Goal: Download file/media

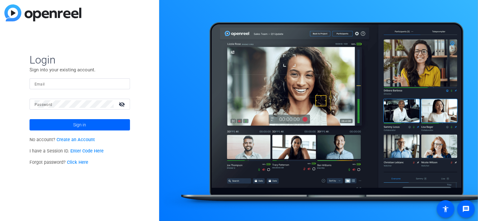
click at [99, 84] on input "Email" at bounding box center [80, 84] width 90 height 8
type input "[EMAIL_ADDRESS][DOMAIN_NAME]"
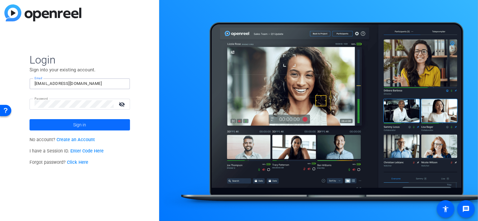
click at [119, 126] on span at bounding box center [80, 124] width 101 height 15
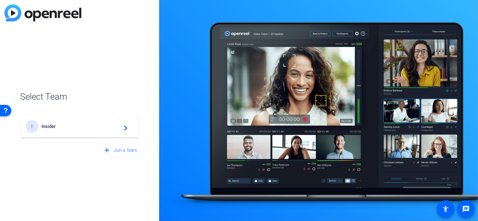
click at [101, 124] on span "Insider" at bounding box center [80, 126] width 79 height 6
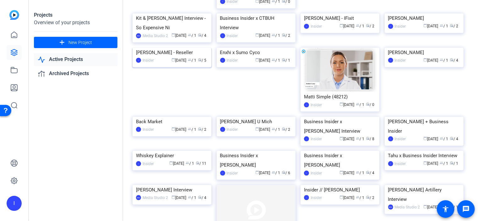
scroll to position [449, 0]
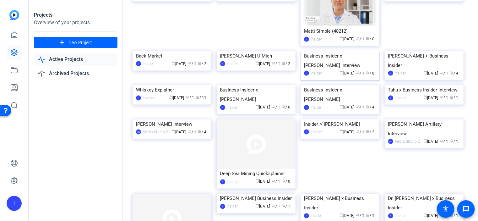
click at [362, 51] on img at bounding box center [340, 51] width 79 height 0
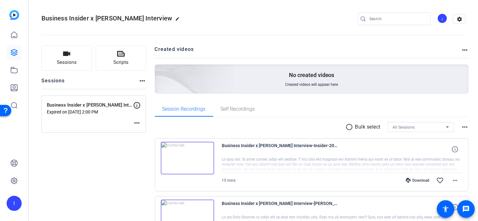
click at [465, 50] on mat-icon "more_horiz" at bounding box center [465, 50] width 8 height 8
click at [364, 107] on div at bounding box center [239, 110] width 478 height 221
click at [348, 129] on mat-icon "radio_button_unchecked" at bounding box center [350, 127] width 9 height 8
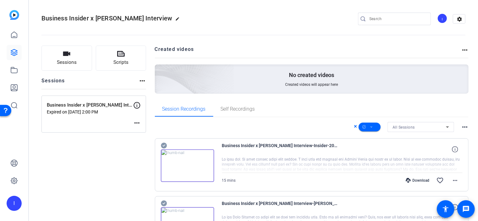
click at [442, 128] on div "All Sessions" at bounding box center [419, 127] width 53 height 8
click at [443, 119] on div at bounding box center [239, 110] width 478 height 221
click at [467, 128] on mat-icon "more_horiz" at bounding box center [465, 127] width 8 height 8
click at [465, 119] on div at bounding box center [239, 110] width 478 height 221
click at [399, 129] on span "All Sessions" at bounding box center [404, 127] width 22 height 4
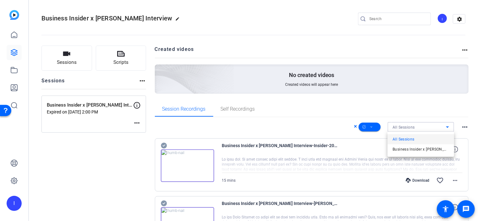
click at [392, 105] on div at bounding box center [239, 110] width 478 height 221
click at [467, 49] on mat-icon "more_horiz" at bounding box center [465, 50] width 8 height 8
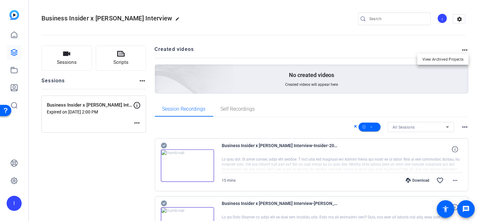
click at [453, 41] on div at bounding box center [239, 110] width 478 height 221
click at [422, 180] on div "Download" at bounding box center [418, 180] width 30 height 5
click at [307, 110] on div "Session Recordings Self Recordings" at bounding box center [312, 108] width 314 height 15
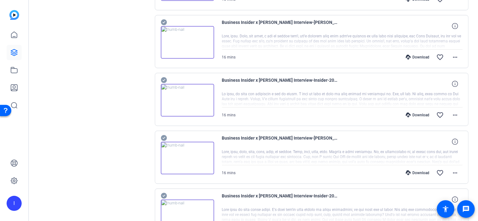
scroll to position [401, 0]
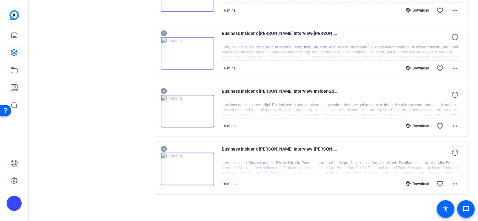
click at [409, 188] on div "Download favorite_border more_horiz" at bounding box center [378, 183] width 169 height 15
click at [457, 180] on mat-icon "more_horiz" at bounding box center [455, 184] width 8 height 8
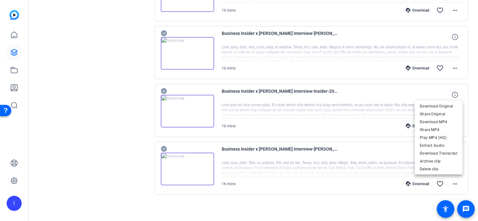
click at [363, 174] on div at bounding box center [239, 110] width 478 height 221
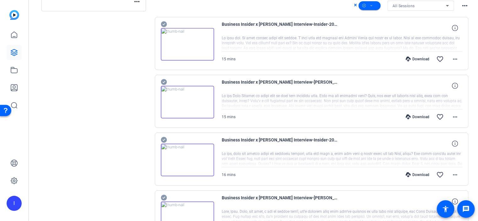
scroll to position [0, 0]
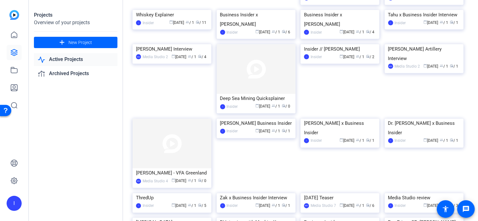
scroll to position [293, 0]
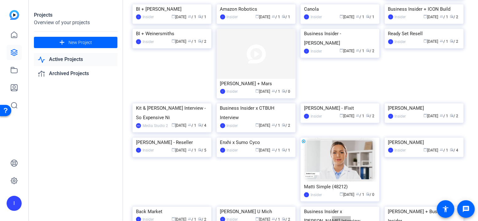
drag, startPoint x: 322, startPoint y: 46, endPoint x: 45, endPoint y: 5, distance: 279.4
click at [0, 0] on mat-sidenav-container "I Projects Overview of your projects add New Project Active Projects Archived P…" at bounding box center [239, 110] width 478 height 221
click at [255, 103] on img at bounding box center [256, 103] width 79 height 0
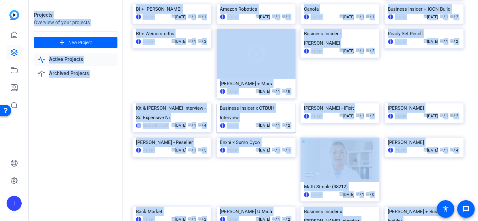
click at [255, 174] on div "Projects Overview of your projects add New Project Active Projects Archived Pro…" at bounding box center [253, 110] width 449 height 221
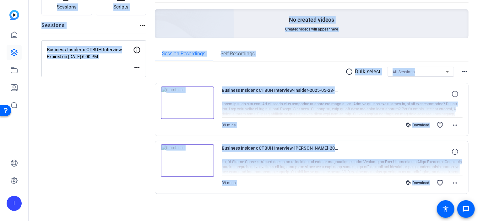
scroll to position [55, 0]
click at [131, 150] on div "Sessions Scripts Sessions more_horiz Business Insider x CTBUH Interview Expired…" at bounding box center [93, 102] width 105 height 224
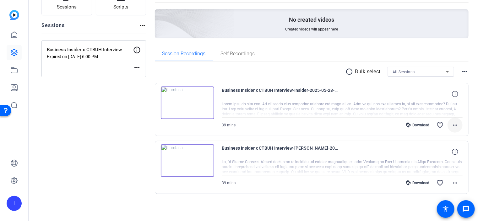
click at [456, 125] on mat-icon "more_horiz" at bounding box center [455, 125] width 8 height 8
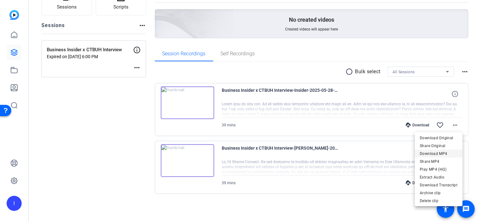
click at [430, 152] on span "Download MP4" at bounding box center [439, 154] width 38 height 8
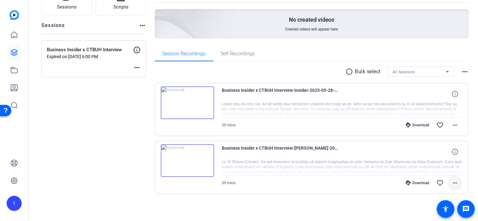
click at [456, 181] on mat-icon "more_horiz" at bounding box center [455, 183] width 8 height 8
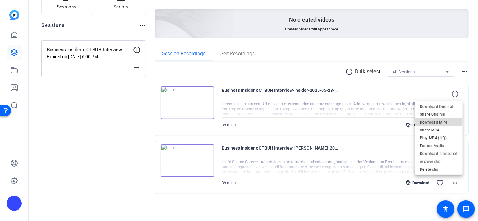
click at [435, 120] on span "Download MP4" at bounding box center [439, 122] width 38 height 8
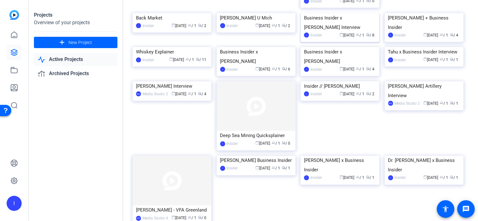
scroll to position [487, 0]
click at [328, 13] on img at bounding box center [340, 13] width 79 height 0
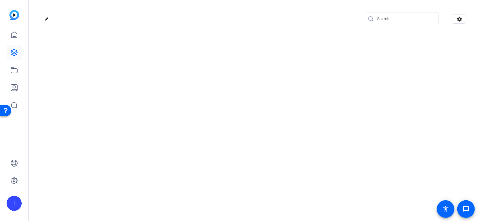
click at [328, 134] on div "edit settings" at bounding box center [253, 110] width 449 height 221
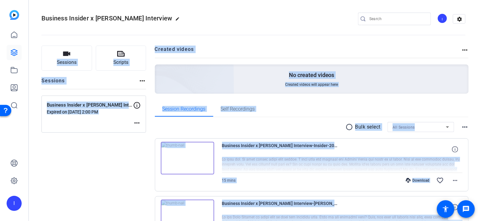
scroll to position [0, 0]
click at [304, 108] on div "Session Recordings Self Recordings" at bounding box center [312, 108] width 314 height 15
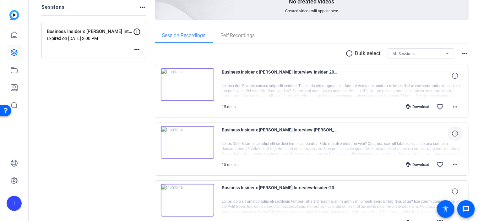
scroll to position [75, 0]
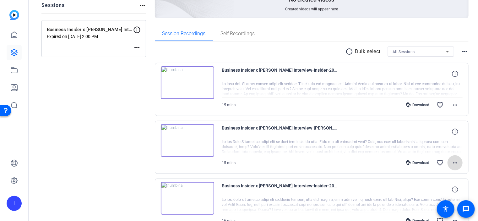
click at [456, 161] on mat-icon "more_horiz" at bounding box center [455, 163] width 8 height 8
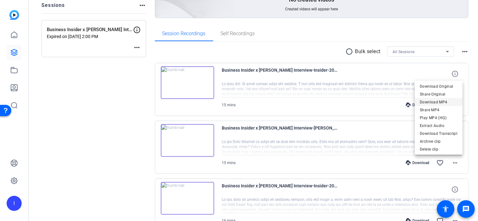
click at [429, 102] on span "Download MP4" at bounding box center [439, 102] width 38 height 8
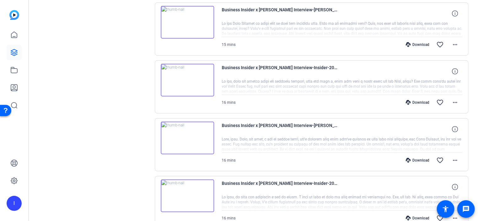
scroll to position [198, 0]
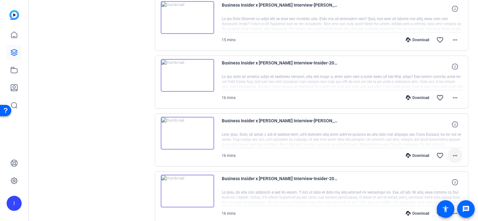
click at [457, 155] on mat-icon "more_horiz" at bounding box center [455, 156] width 8 height 8
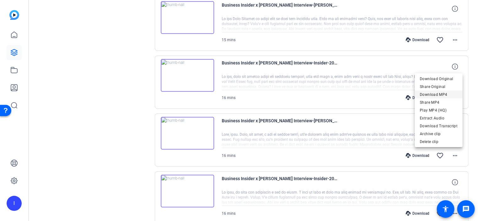
click at [433, 93] on span "Download MP4" at bounding box center [439, 95] width 38 height 8
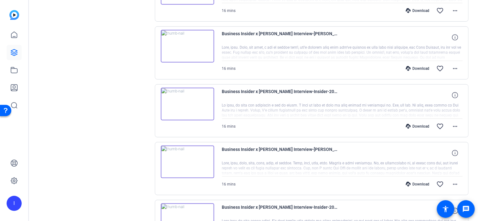
scroll to position [321, 0]
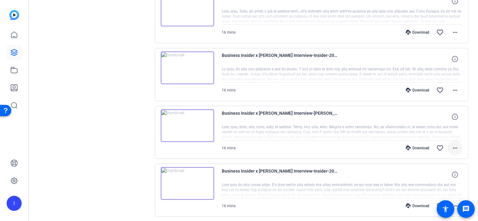
click at [455, 145] on mat-icon "more_horiz" at bounding box center [455, 148] width 8 height 8
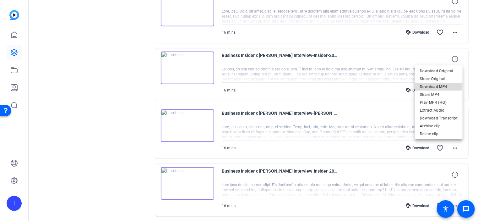
click at [430, 86] on span "Download MP4" at bounding box center [439, 87] width 38 height 8
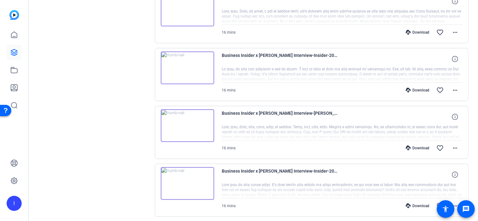
scroll to position [401, 0]
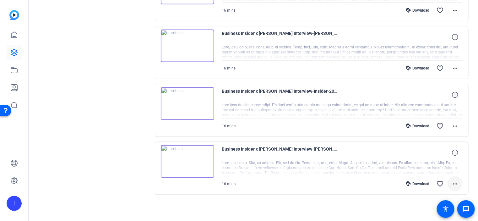
click at [458, 180] on mat-icon "more_horiz" at bounding box center [455, 184] width 8 height 8
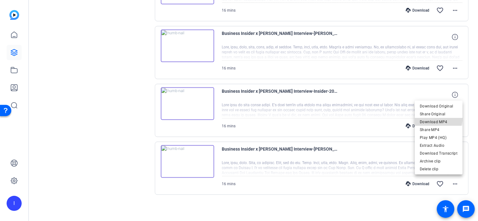
click at [432, 118] on span "Download MP4" at bounding box center [439, 122] width 38 height 8
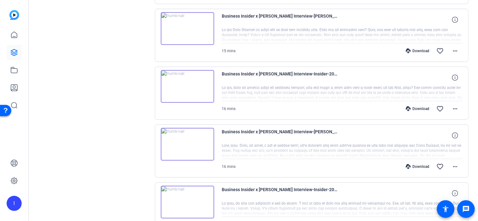
scroll to position [131, 0]
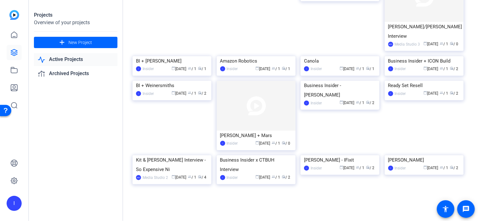
scroll to position [325, 0]
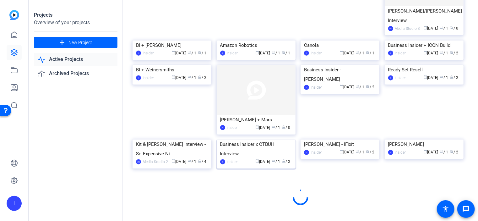
click at [253, 139] on img at bounding box center [256, 139] width 79 height 0
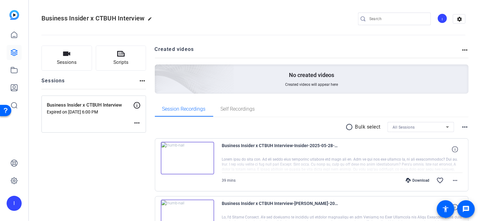
scroll to position [25, 0]
